Goal: Transaction & Acquisition: Purchase product/service

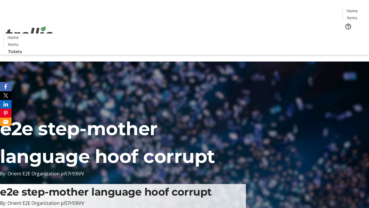
click at [347, 33] on span "Tickets" at bounding box center [354, 36] width 14 height 6
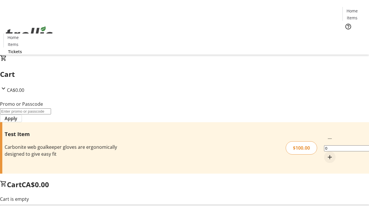
click at [327, 153] on mat-icon "Increment by one" at bounding box center [330, 156] width 7 height 7
type input "1"
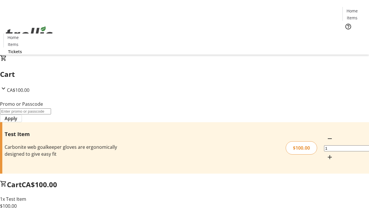
type input "PERCENT"
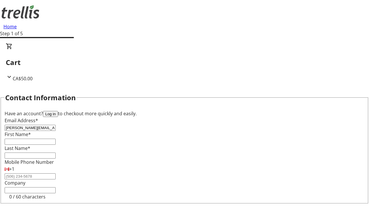
type input "[PERSON_NAME][EMAIL_ADDRESS][DOMAIN_NAME]"
type input "[PERSON_NAME]"
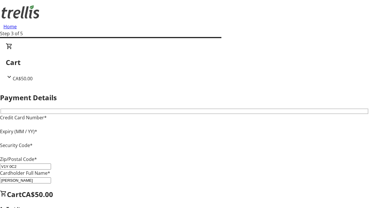
type input "V1Y 0C2"
